Goal: Information Seeking & Learning: Learn about a topic

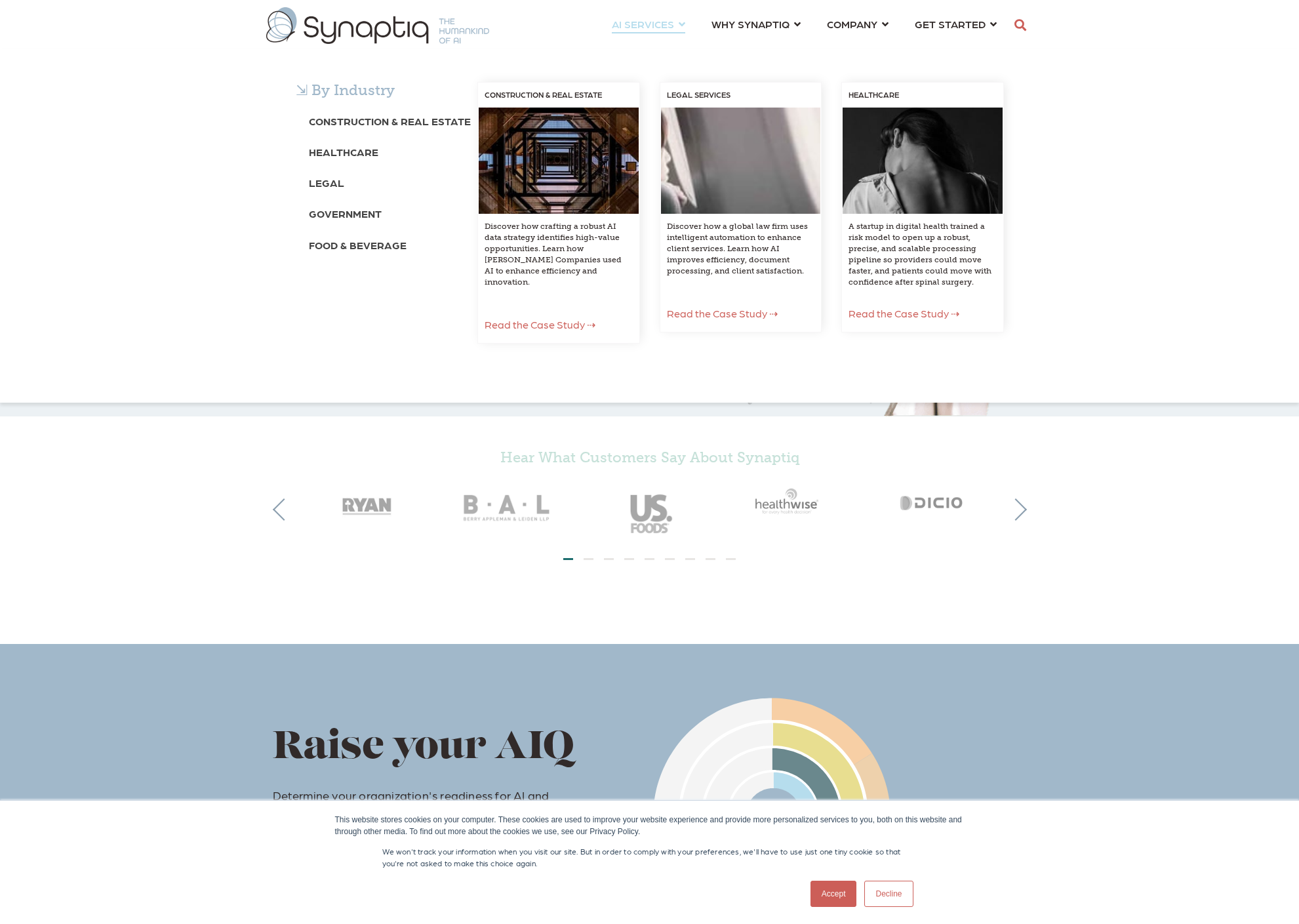
scroll to position [5, 0]
click at [349, 120] on b "Construction & Real Estate" at bounding box center [390, 121] width 162 height 13
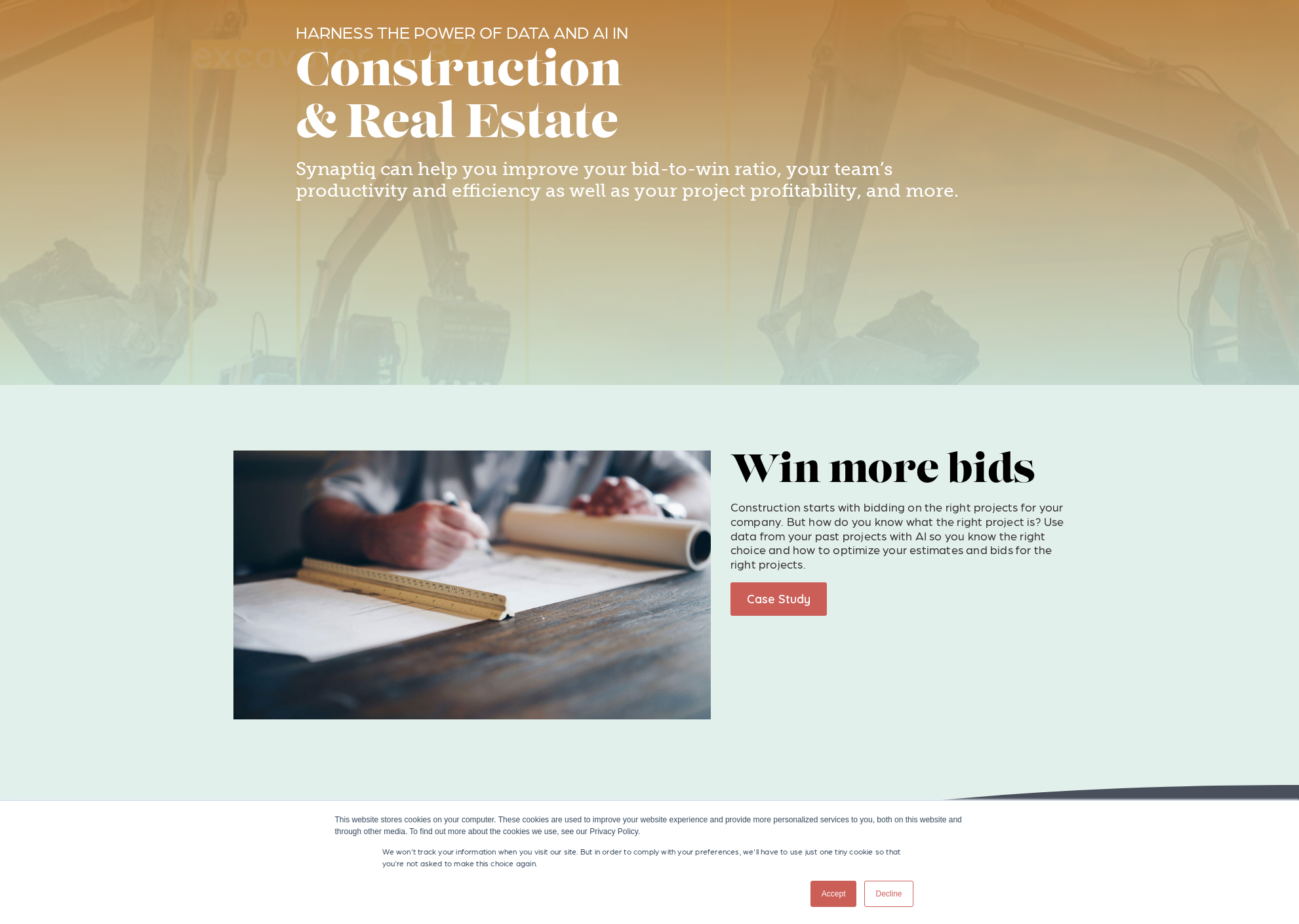
scroll to position [150, 0]
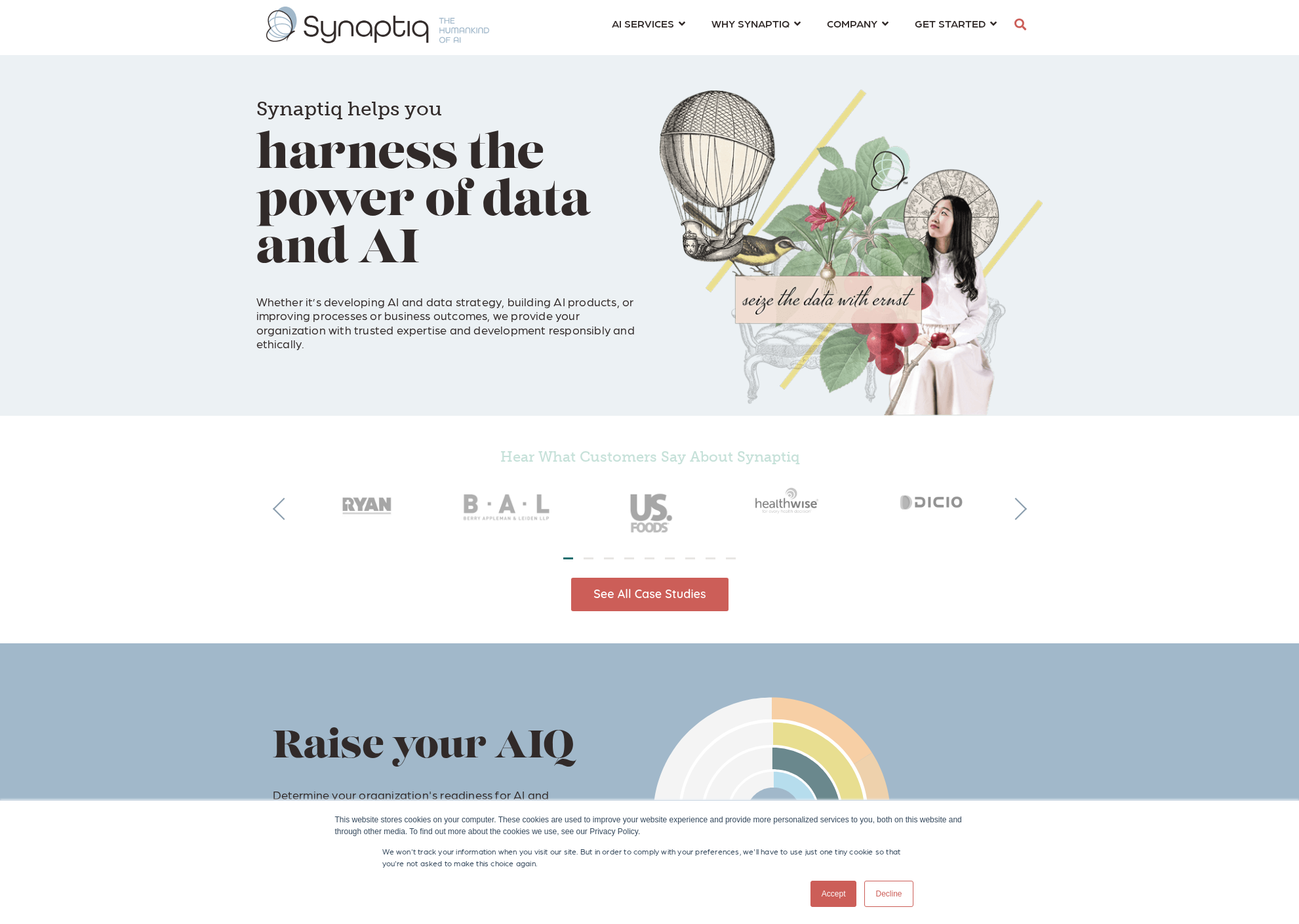
scroll to position [0, 6]
